Goal: Navigation & Orientation: Find specific page/section

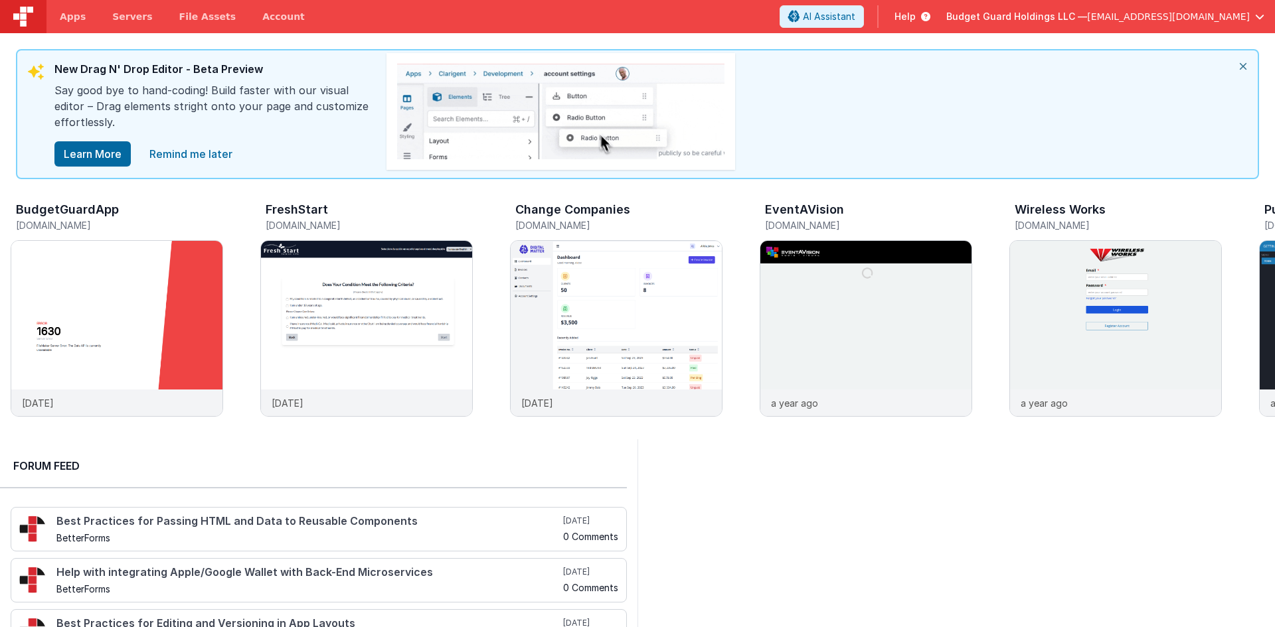
scroll to position [0, 234]
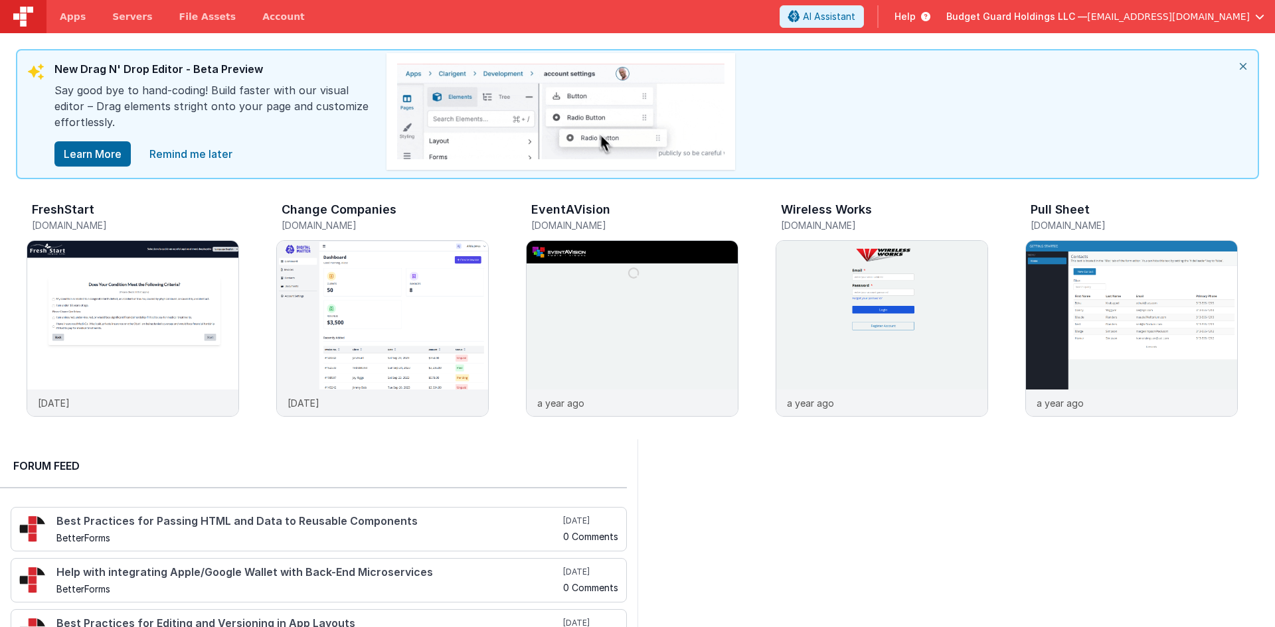
click at [912, 578] on div at bounding box center [955, 603] width 637 height 327
click at [1246, 64] on icon "close" at bounding box center [1242, 66] width 29 height 32
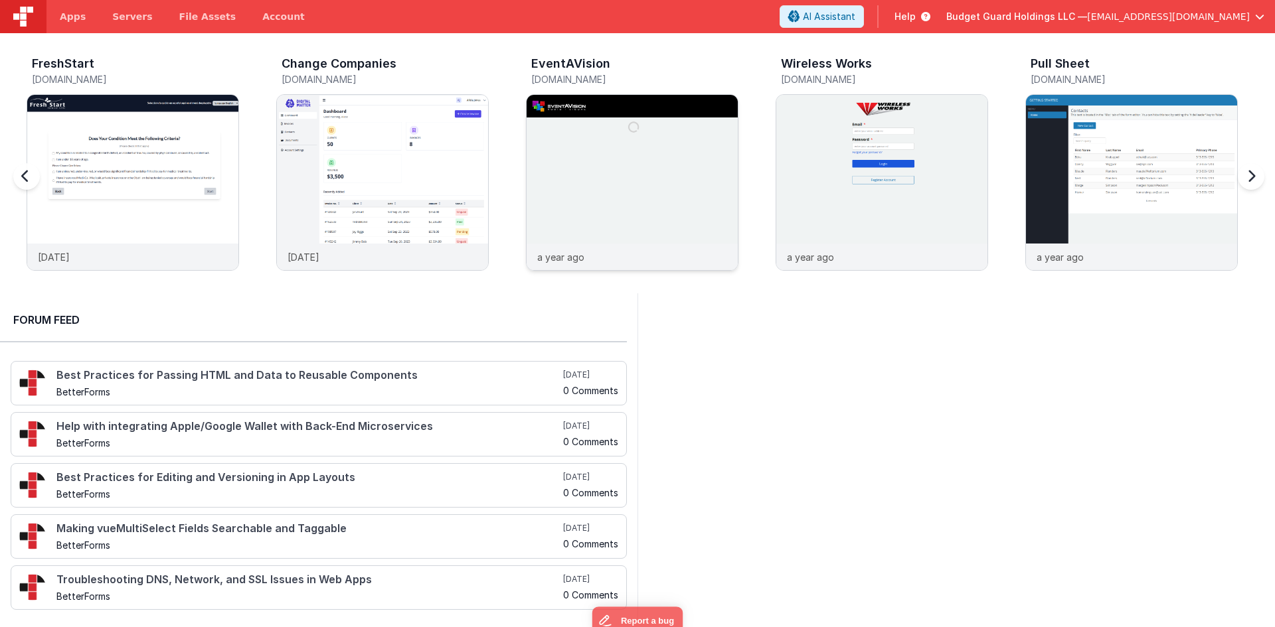
scroll to position [0, 0]
click at [23, 179] on div at bounding box center [39, 184] width 53 height 191
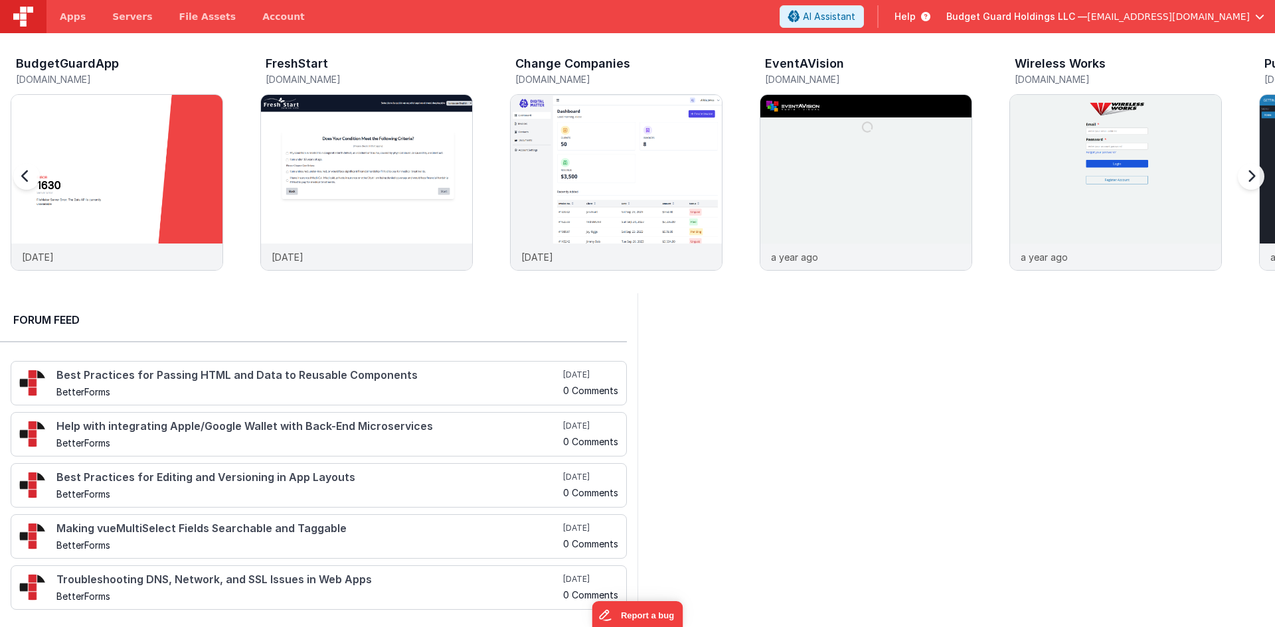
click at [23, 179] on div at bounding box center [39, 184] width 53 height 191
click at [48, 159] on div at bounding box center [39, 184] width 53 height 191
click at [160, 155] on img at bounding box center [116, 200] width 211 height 211
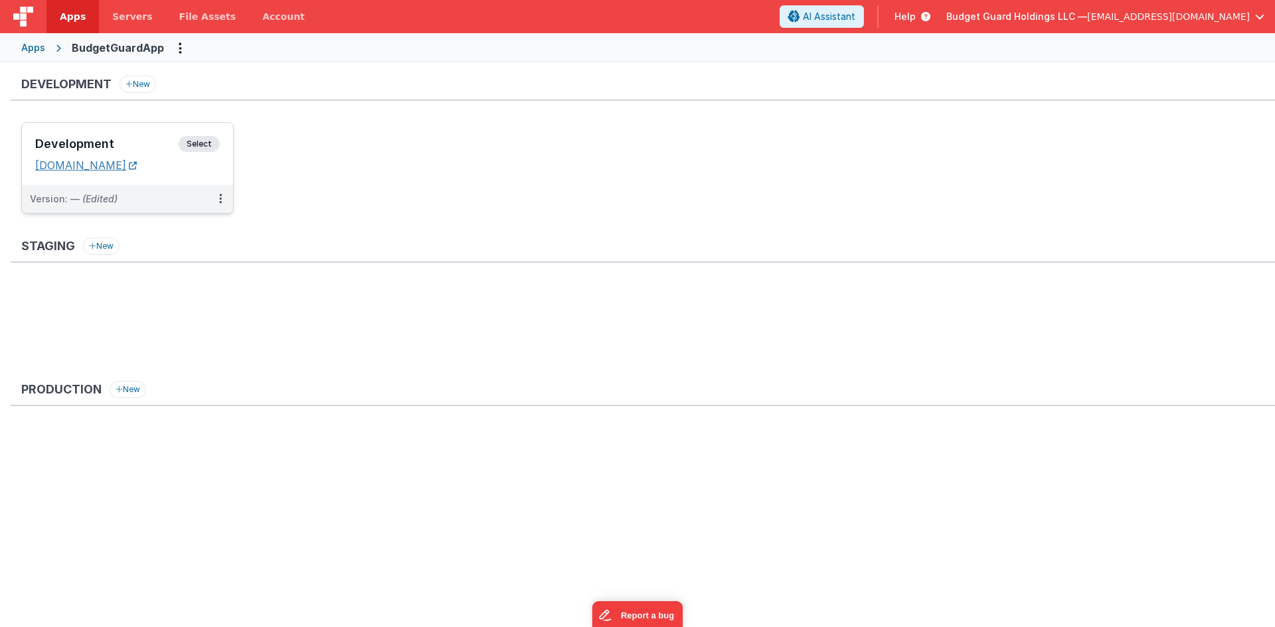
click at [137, 166] on link "[DOMAIN_NAME]" at bounding box center [86, 165] width 102 height 13
click at [147, 147] on h3 "Development" at bounding box center [106, 143] width 143 height 13
